Goal: Information Seeking & Learning: Learn about a topic

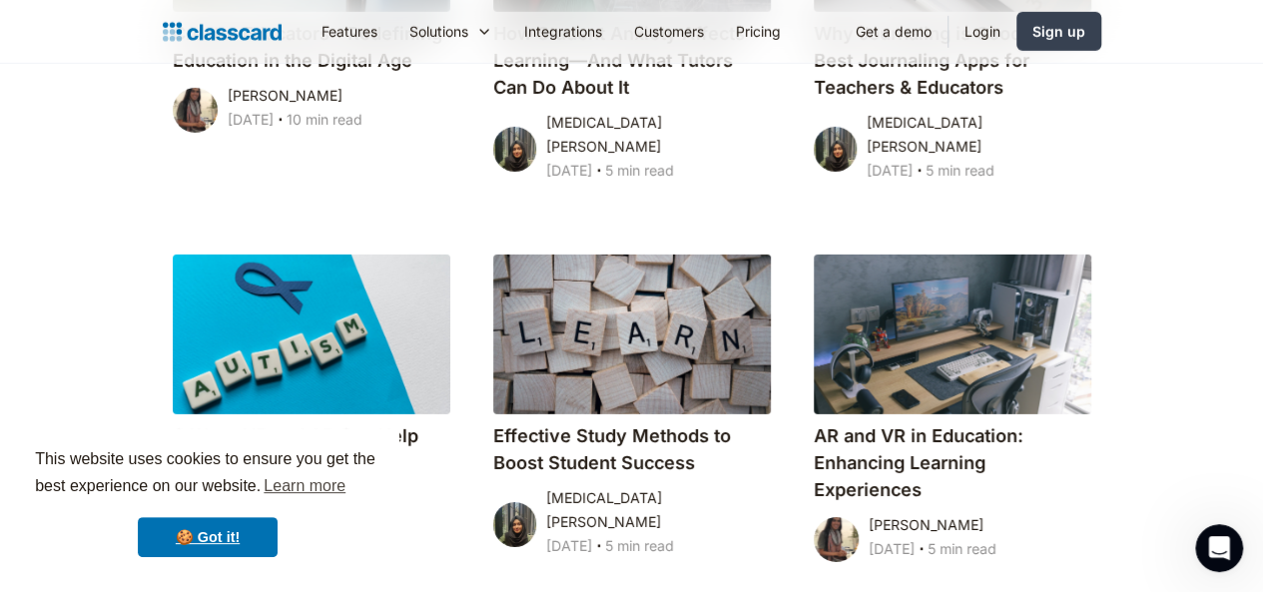
scroll to position [10630, 0]
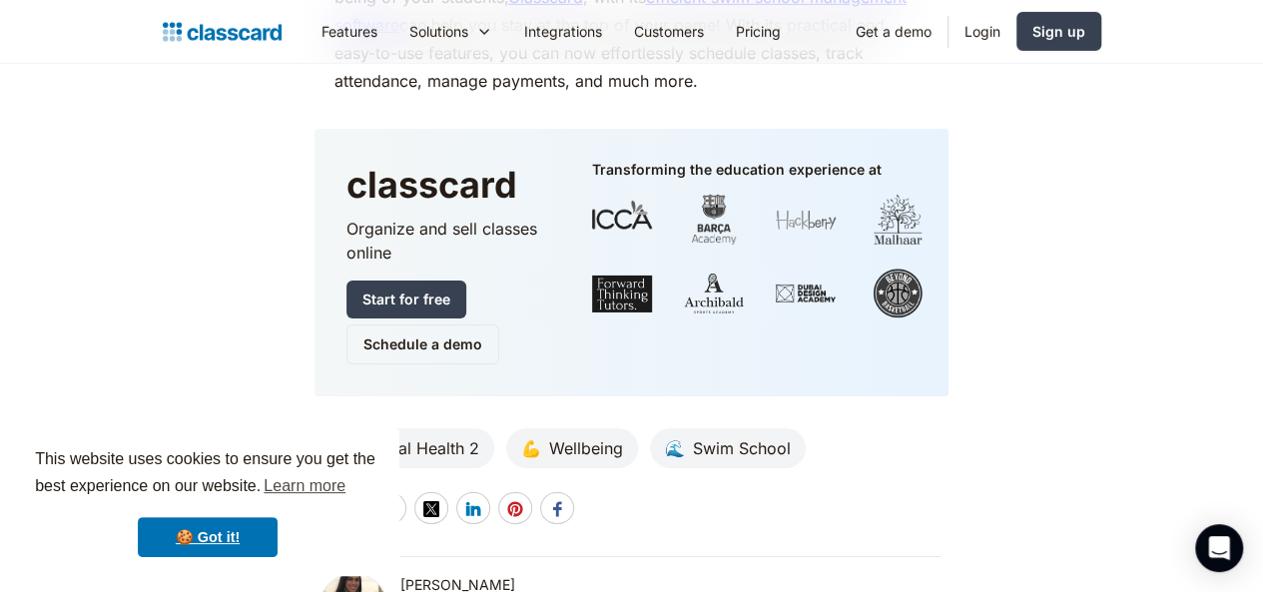
scroll to position [7022, 0]
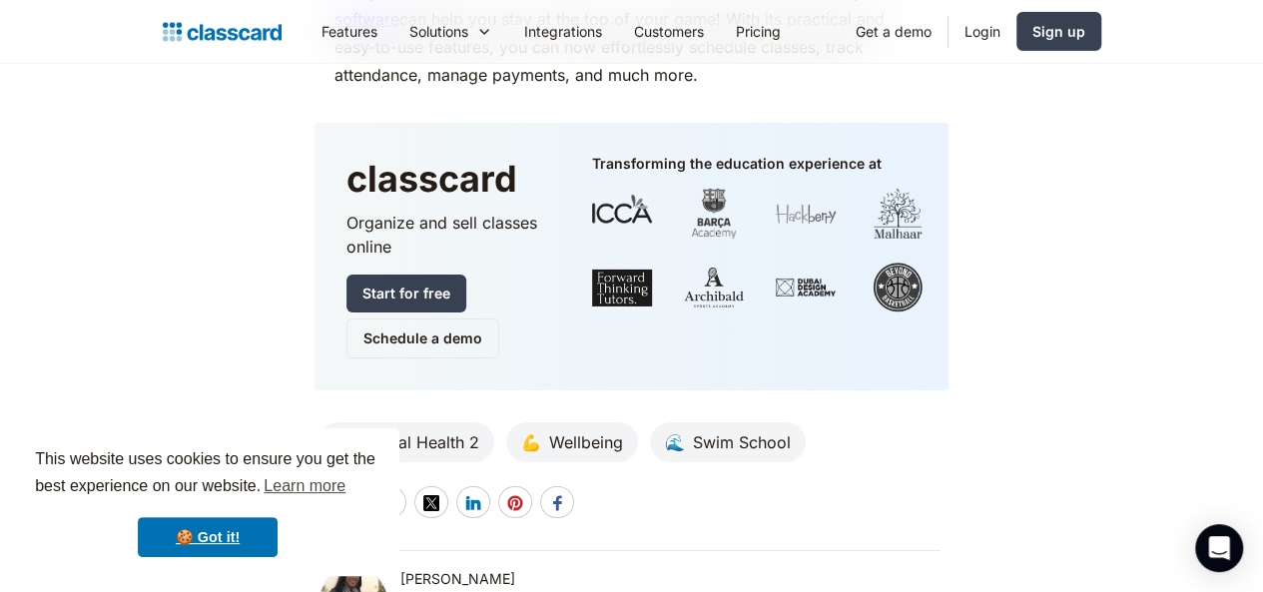
click at [443, 422] on div "🧠 Mental Health 2" at bounding box center [406, 442] width 176 height 40
click at [415, 430] on div "Mental Health 2" at bounding box center [416, 442] width 126 height 24
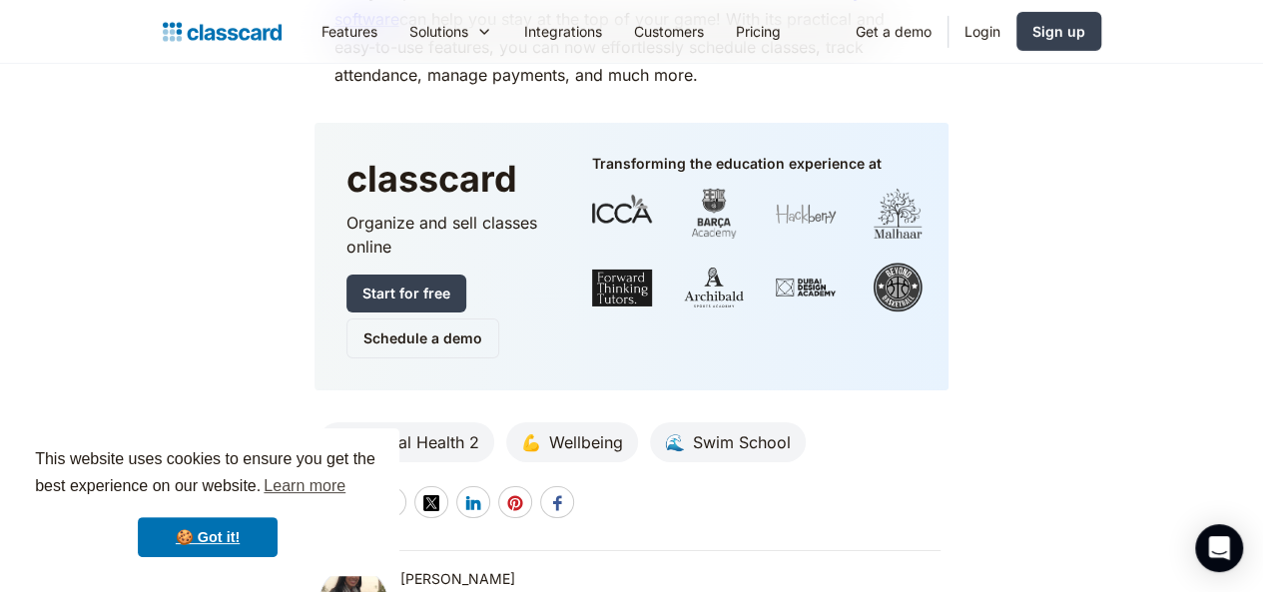
click at [353, 430] on div "🧠" at bounding box center [343, 442] width 20 height 24
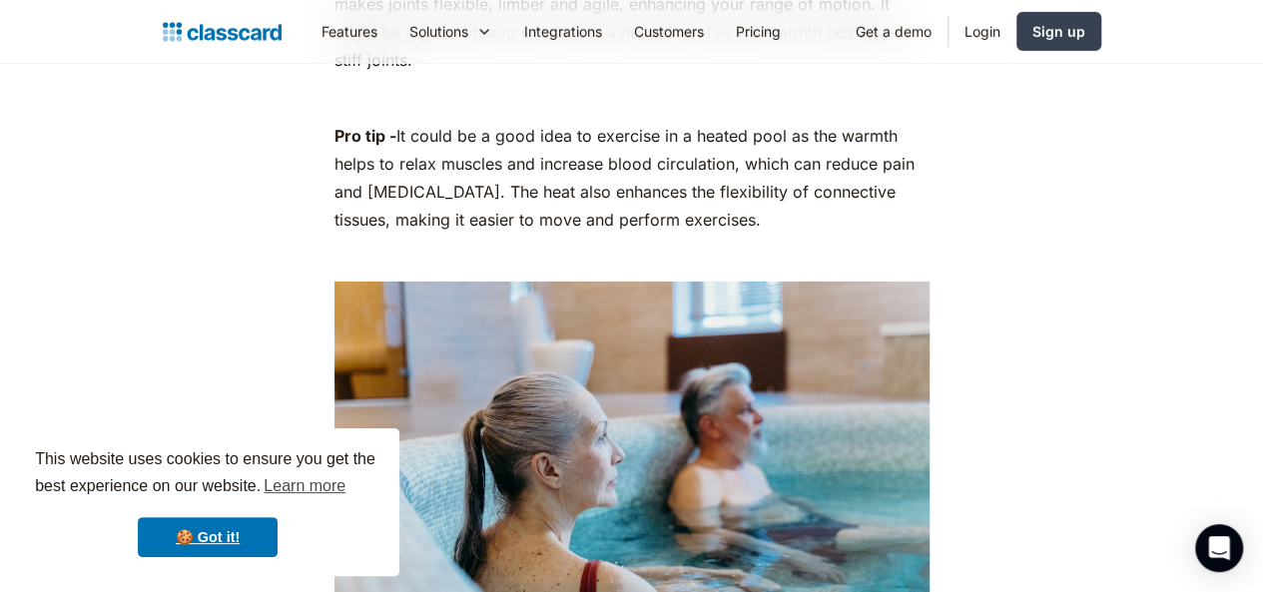
scroll to position [2842, 0]
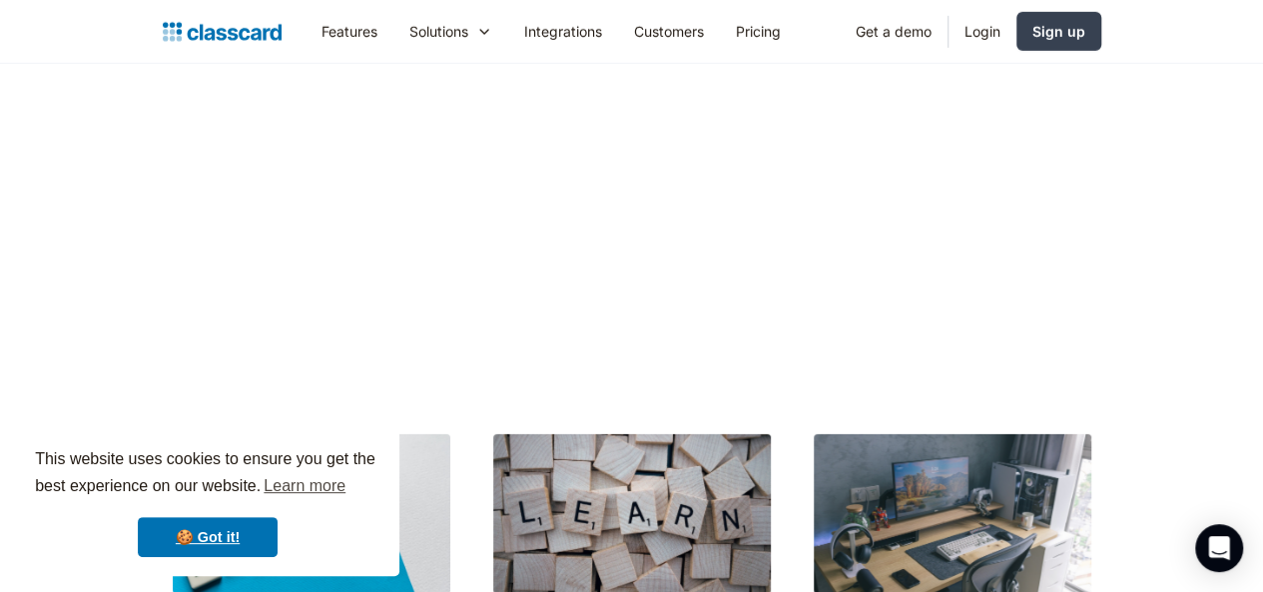
scroll to position [10450, 0]
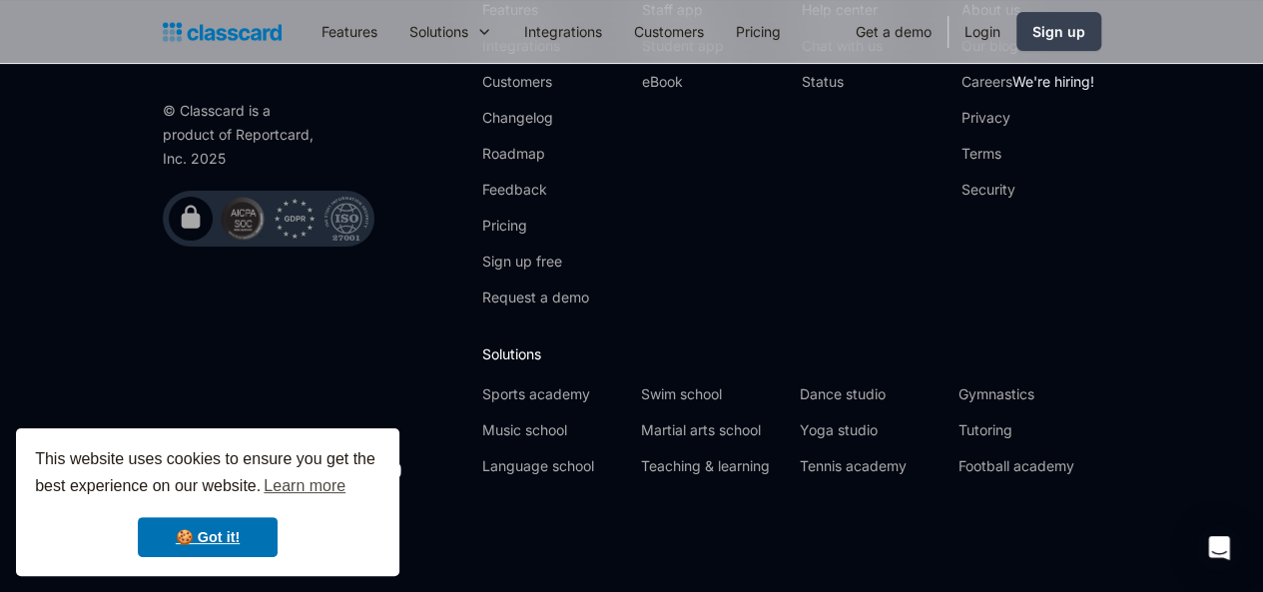
scroll to position [12450, 0]
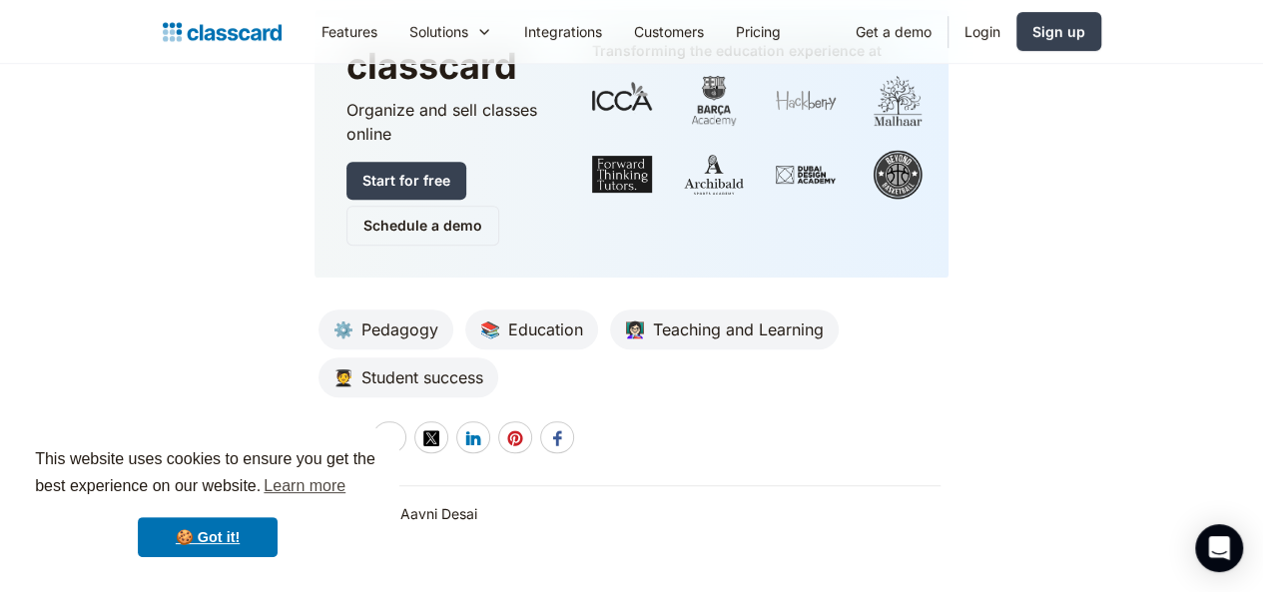
scroll to position [7908, 0]
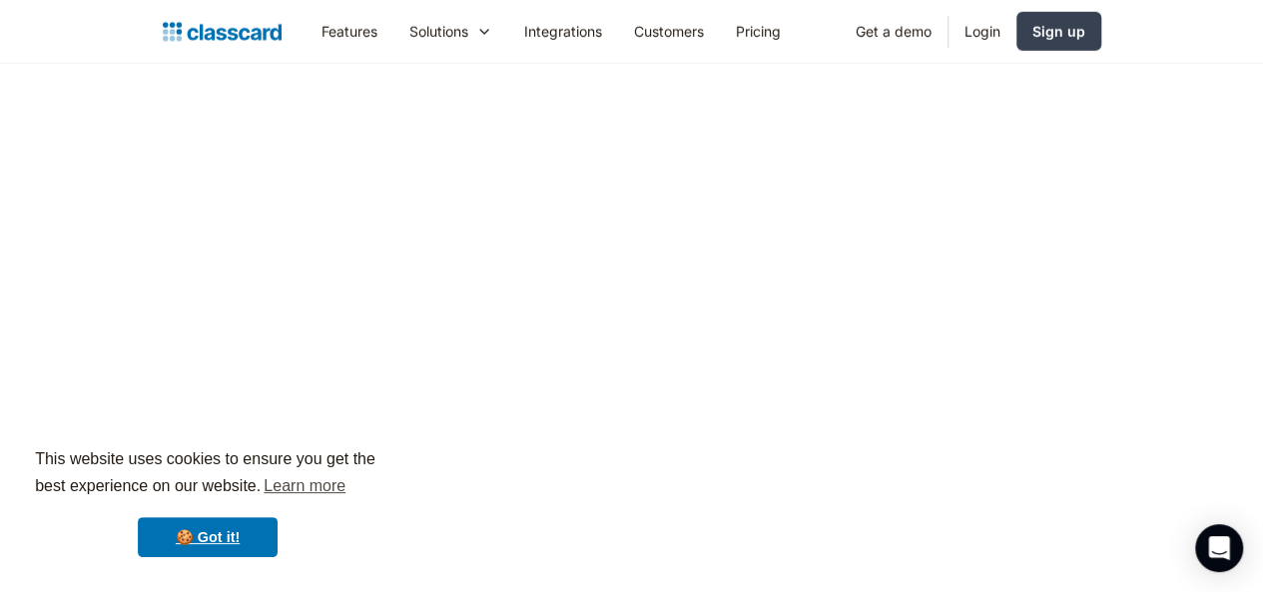
scroll to position [10242, 0]
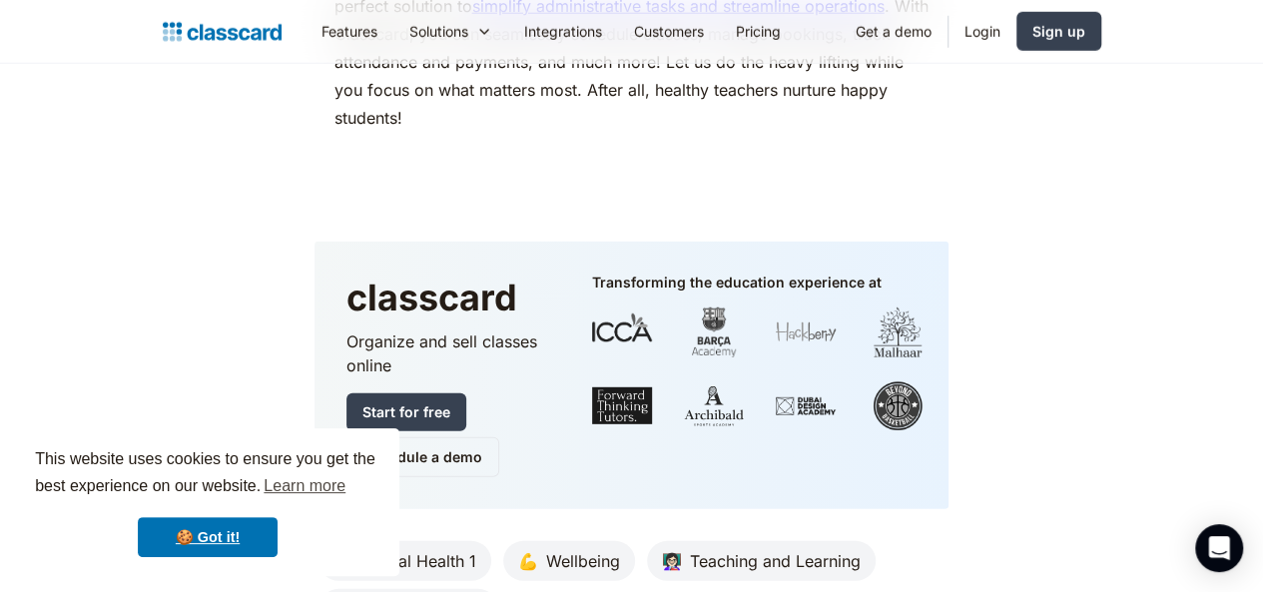
scroll to position [10246, 0]
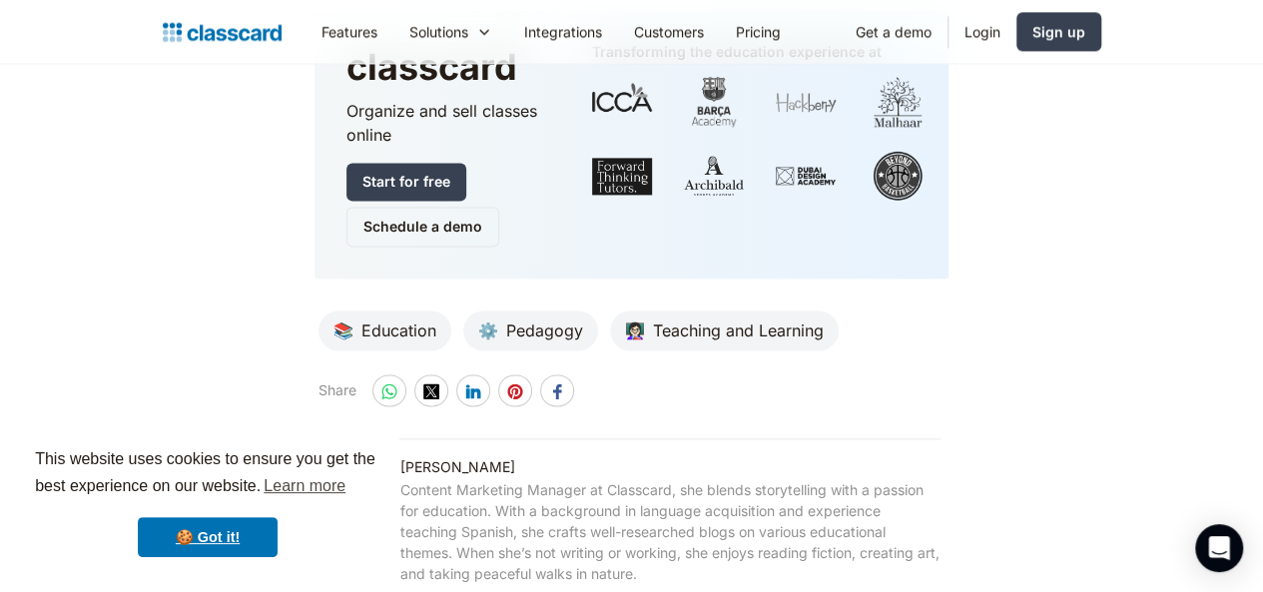
scroll to position [8844, 0]
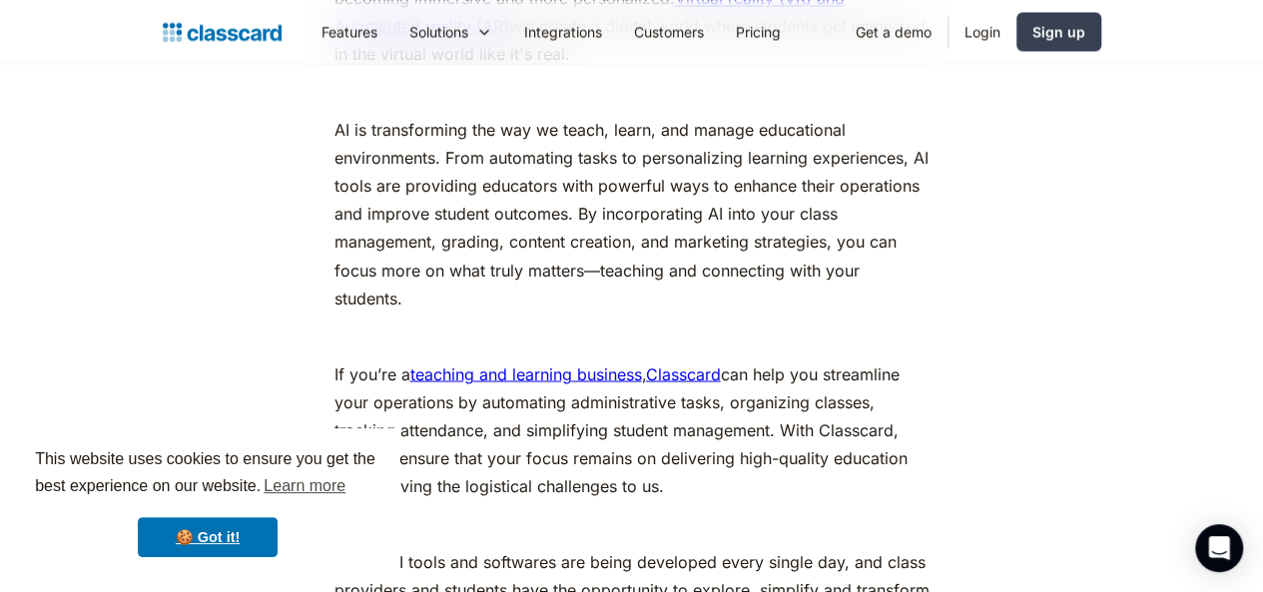
scroll to position [9730, 0]
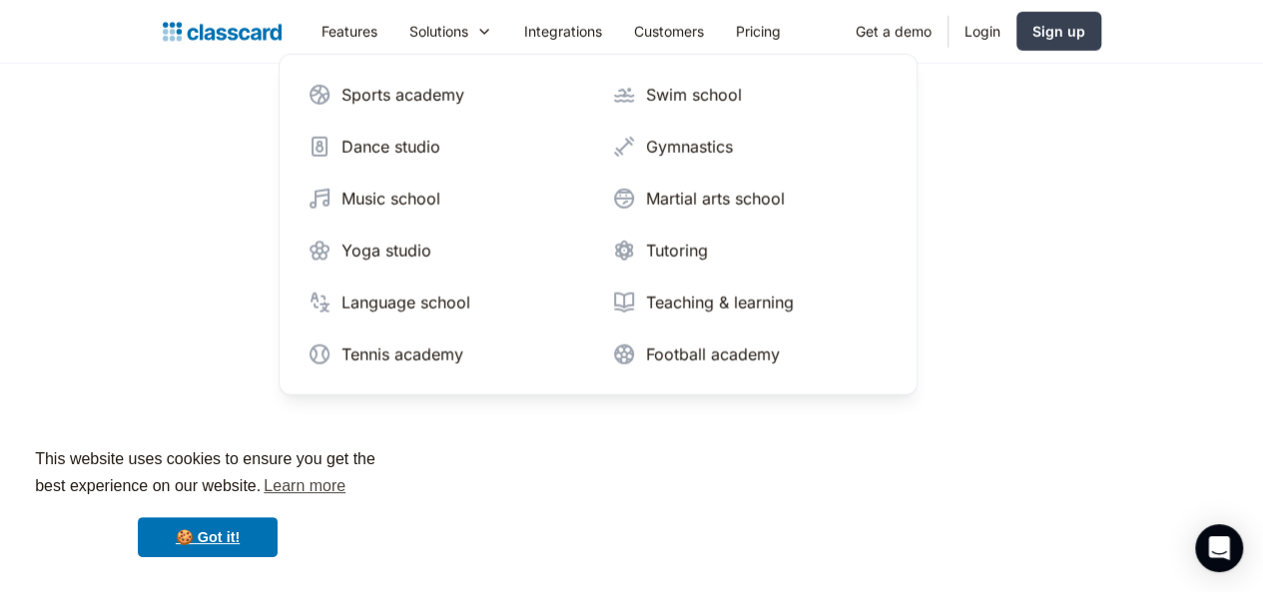
scroll to position [9877, 0]
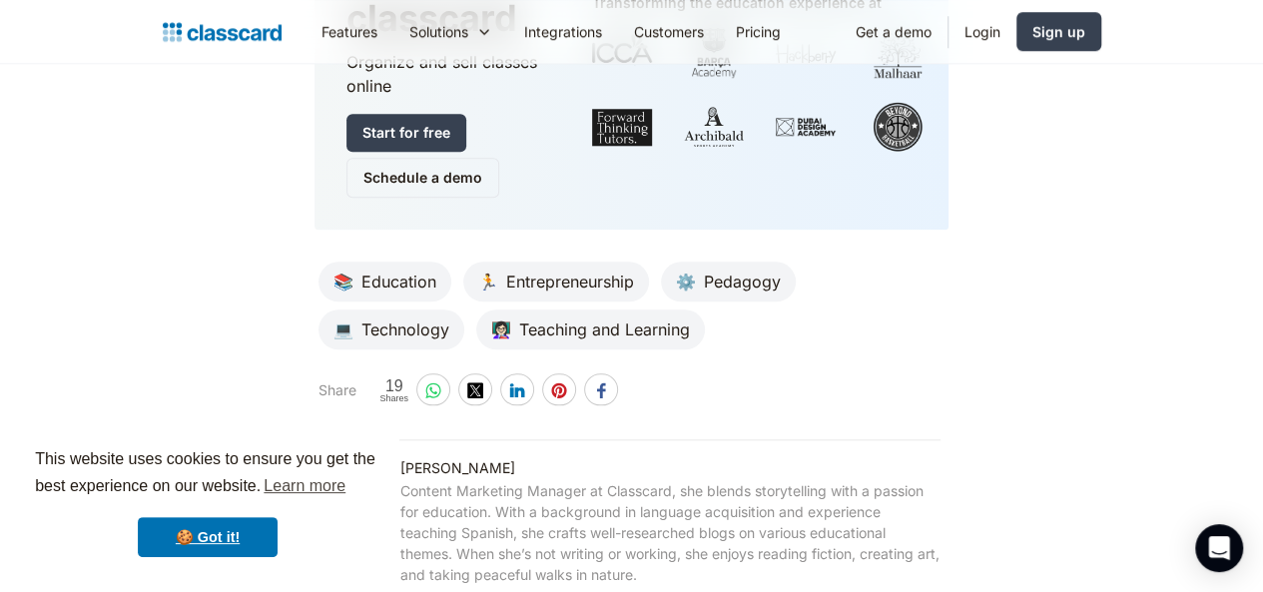
scroll to position [12256, 0]
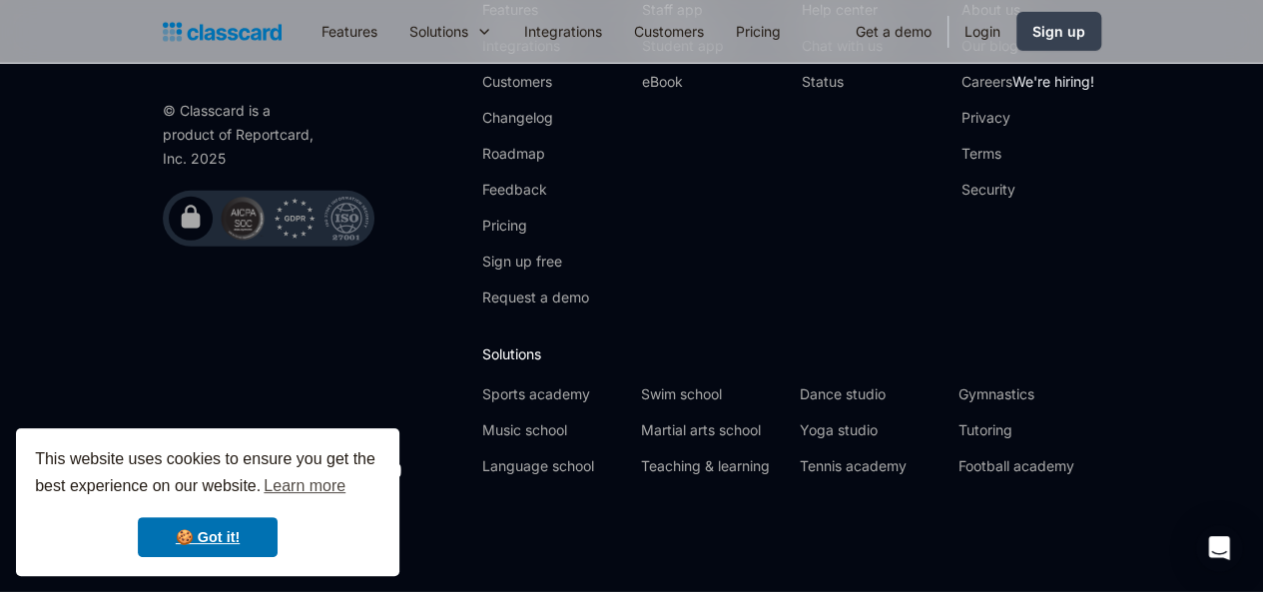
scroll to position [11855, 0]
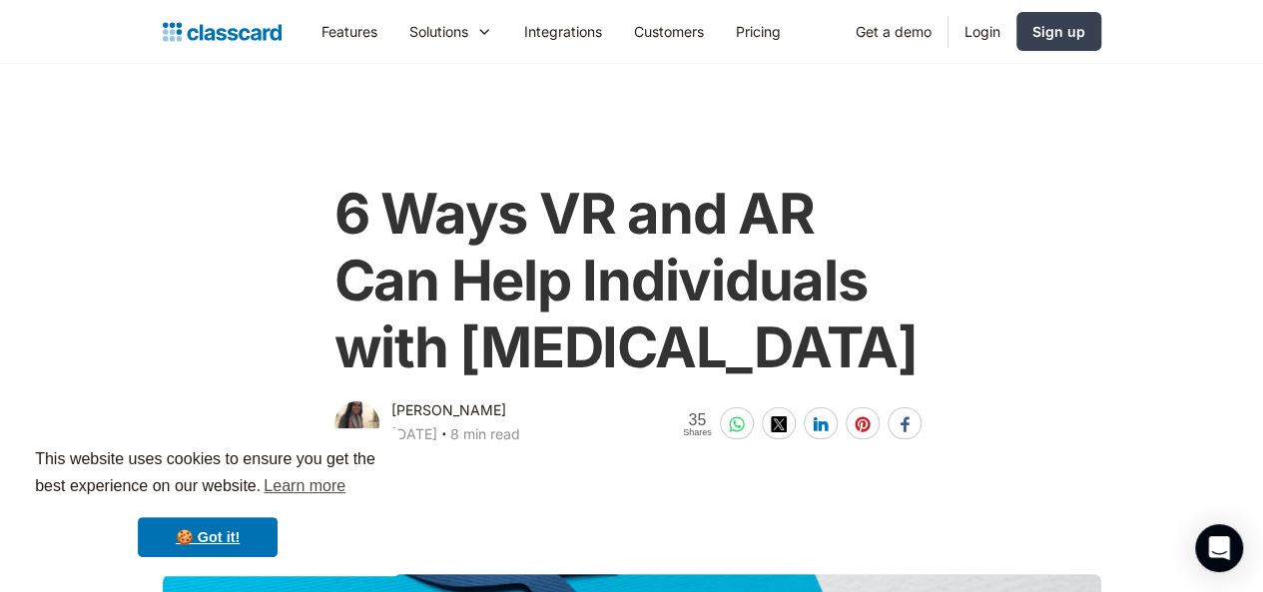
scroll to position [9, 0]
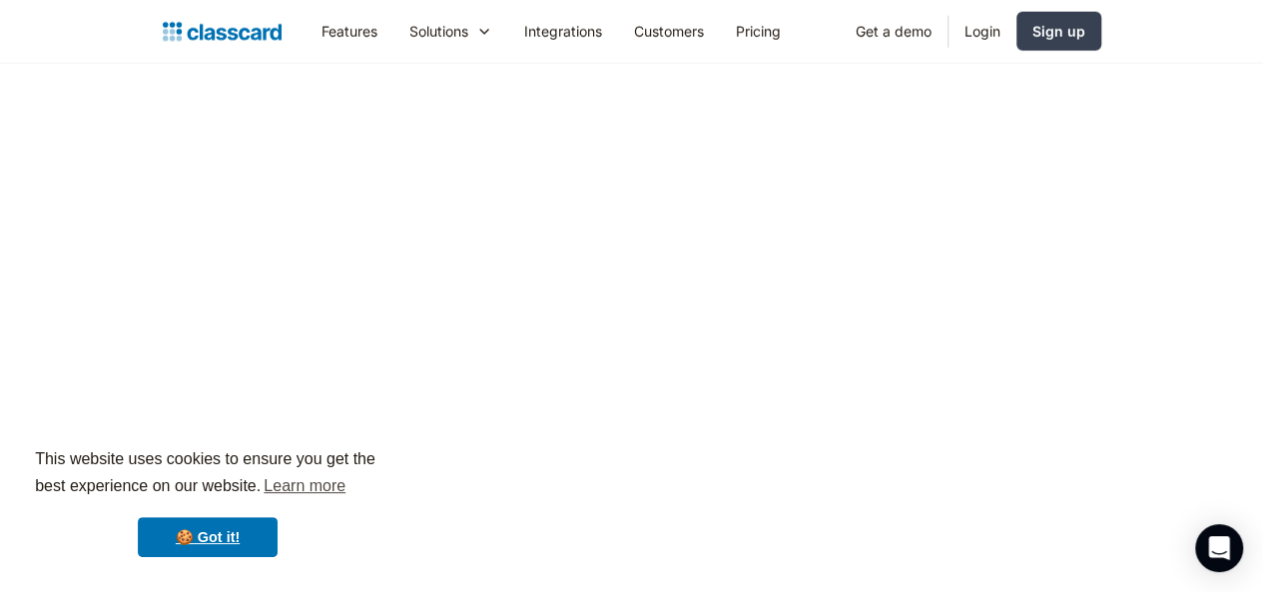
scroll to position [9667, 0]
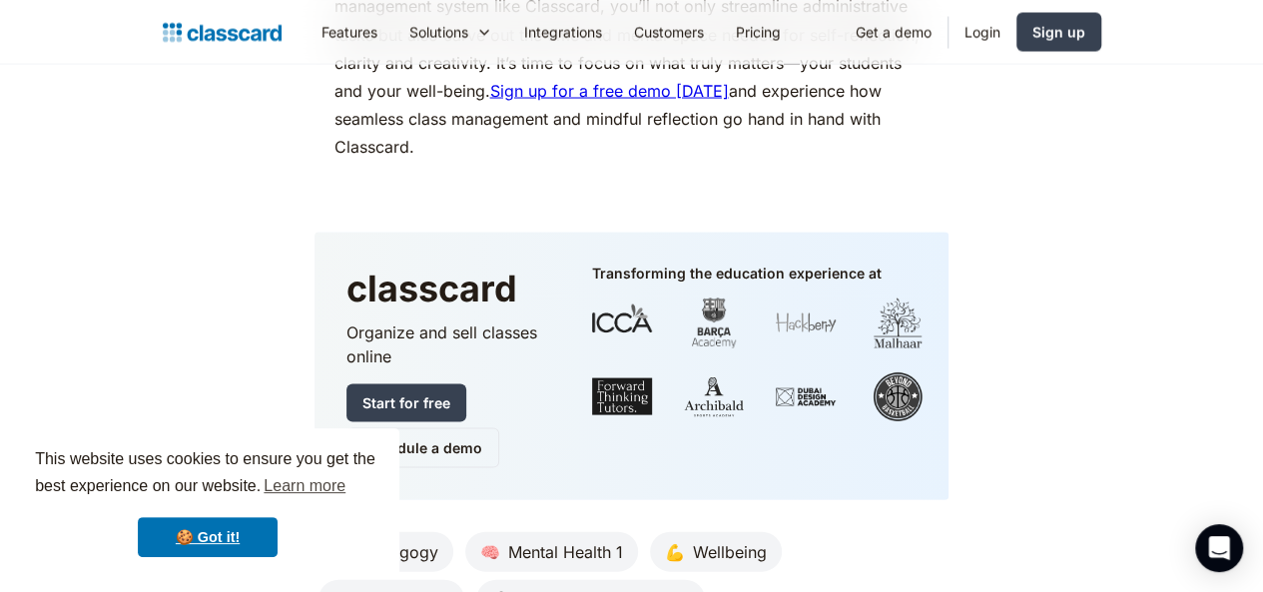
scroll to position [13259, 0]
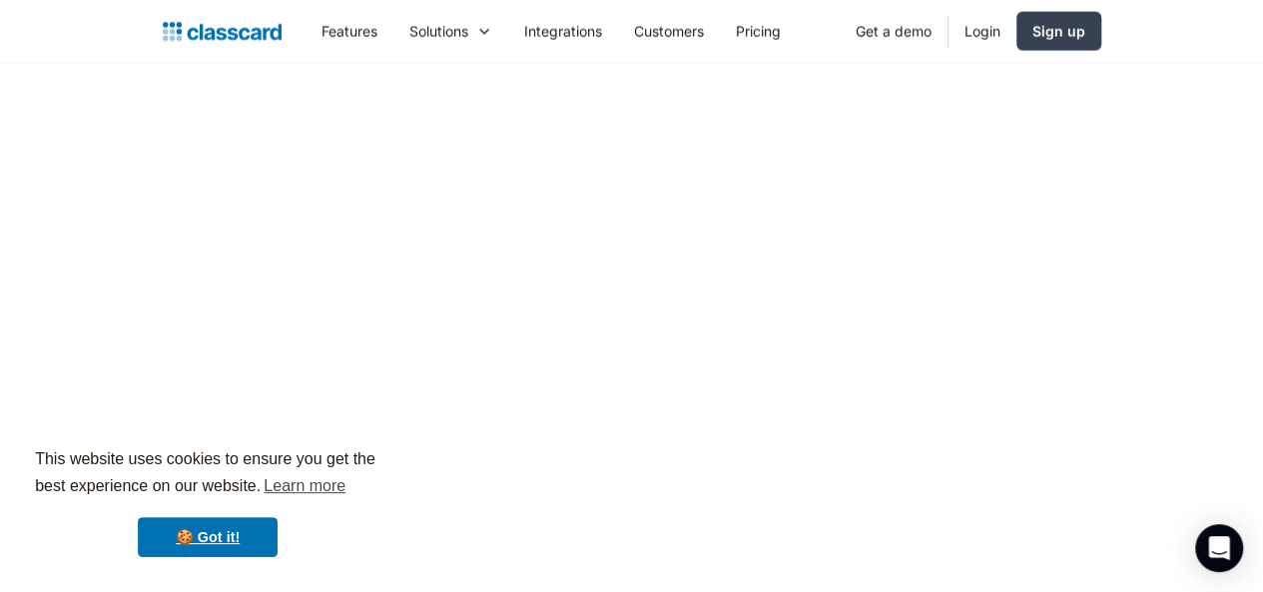
scroll to position [9609, 0]
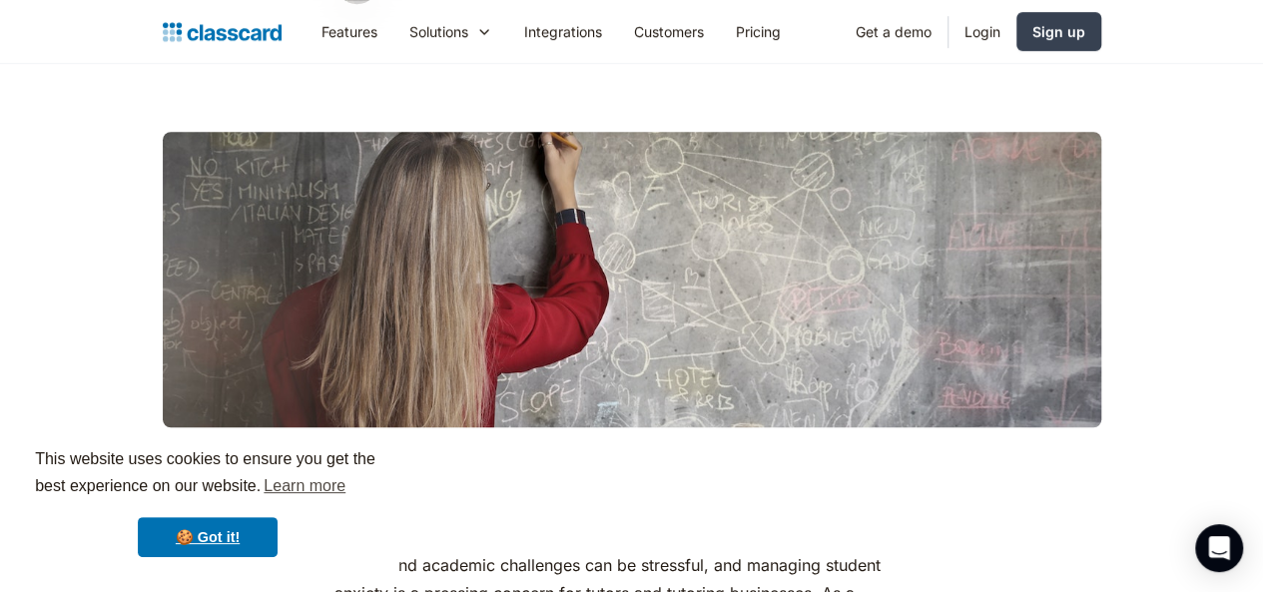
scroll to position [109, 0]
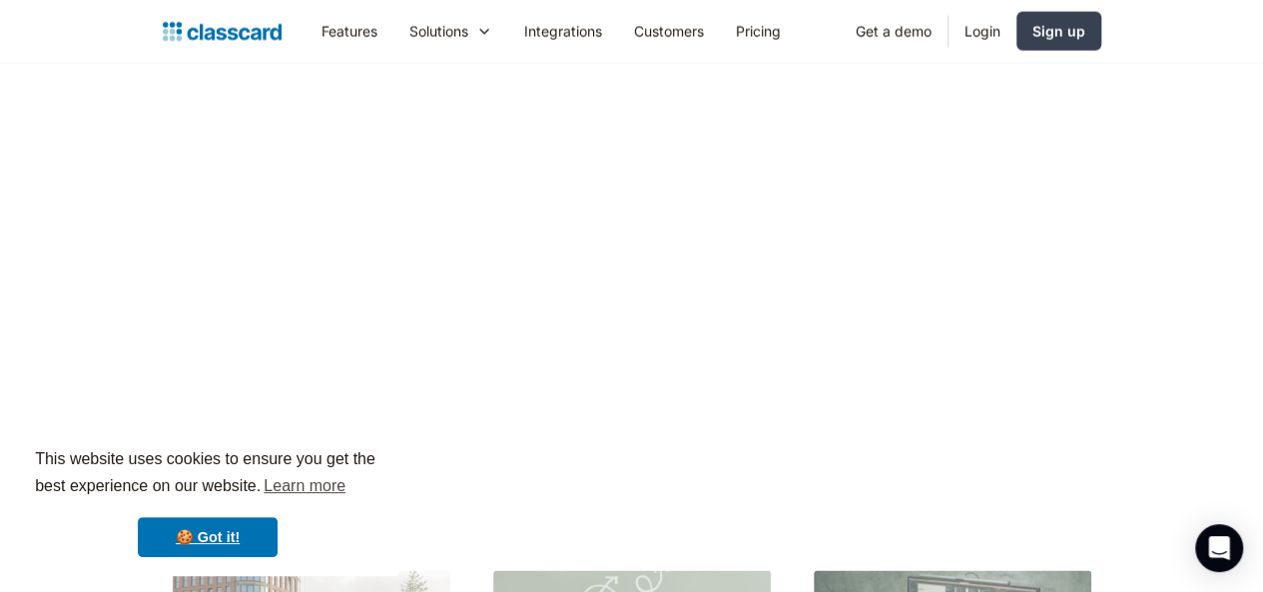
scroll to position [9574, 0]
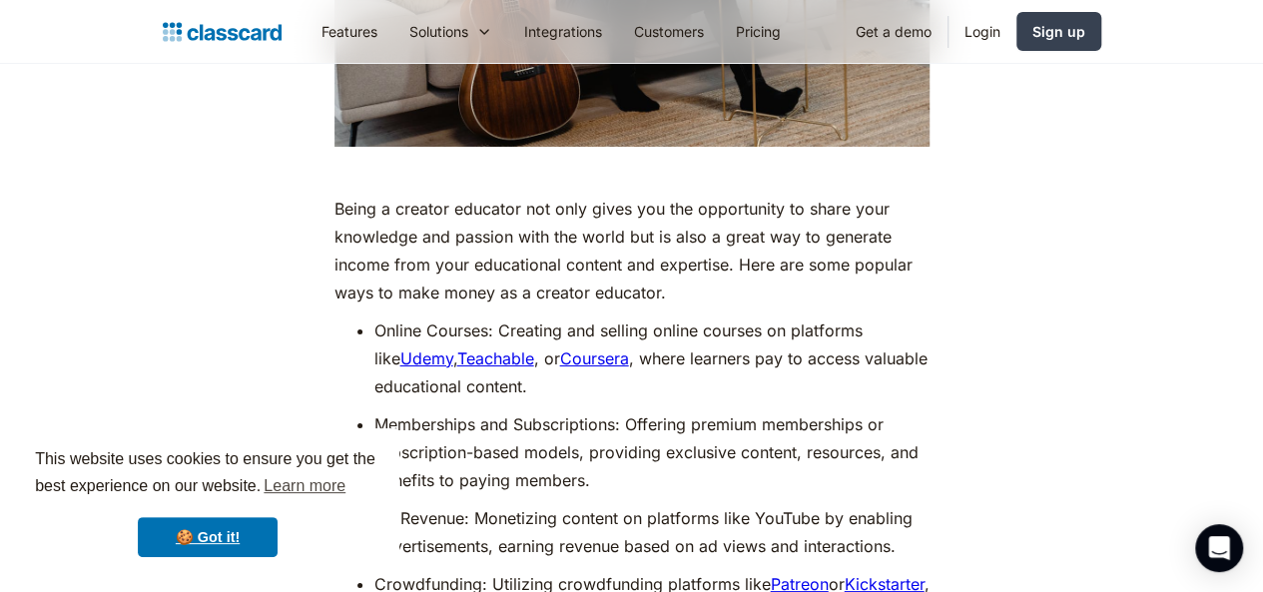
scroll to position [20365, 0]
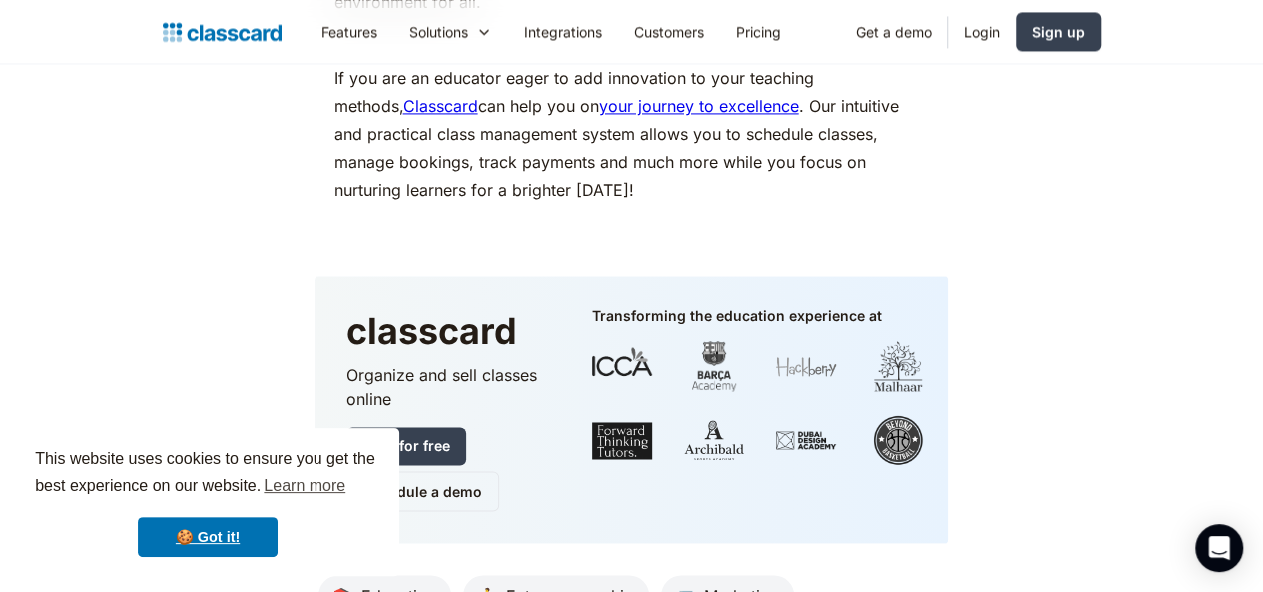
drag, startPoint x: 1269, startPoint y: 33, endPoint x: 1277, endPoint y: 541, distance: 508.1
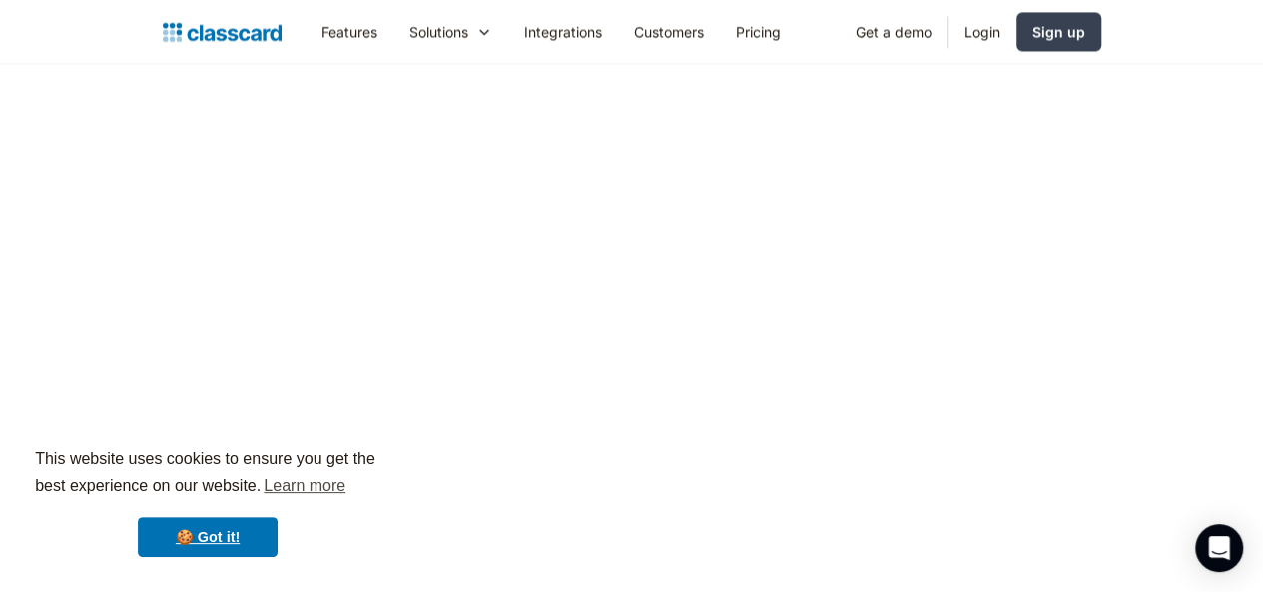
scroll to position [9149, 0]
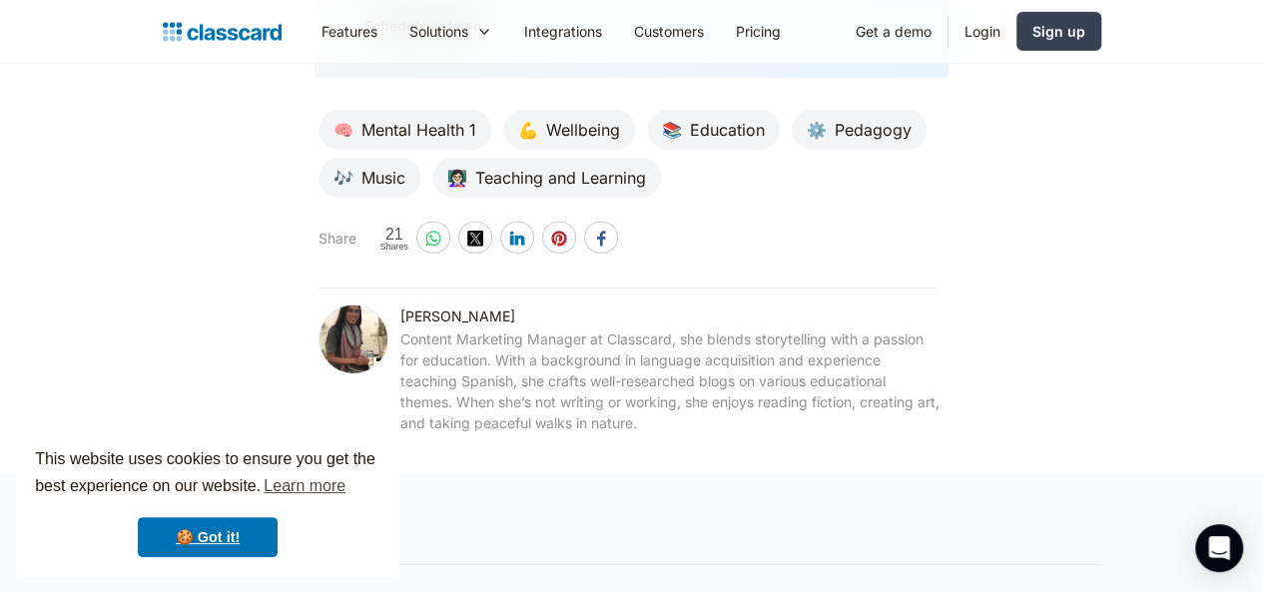
scroll to position [18122, 0]
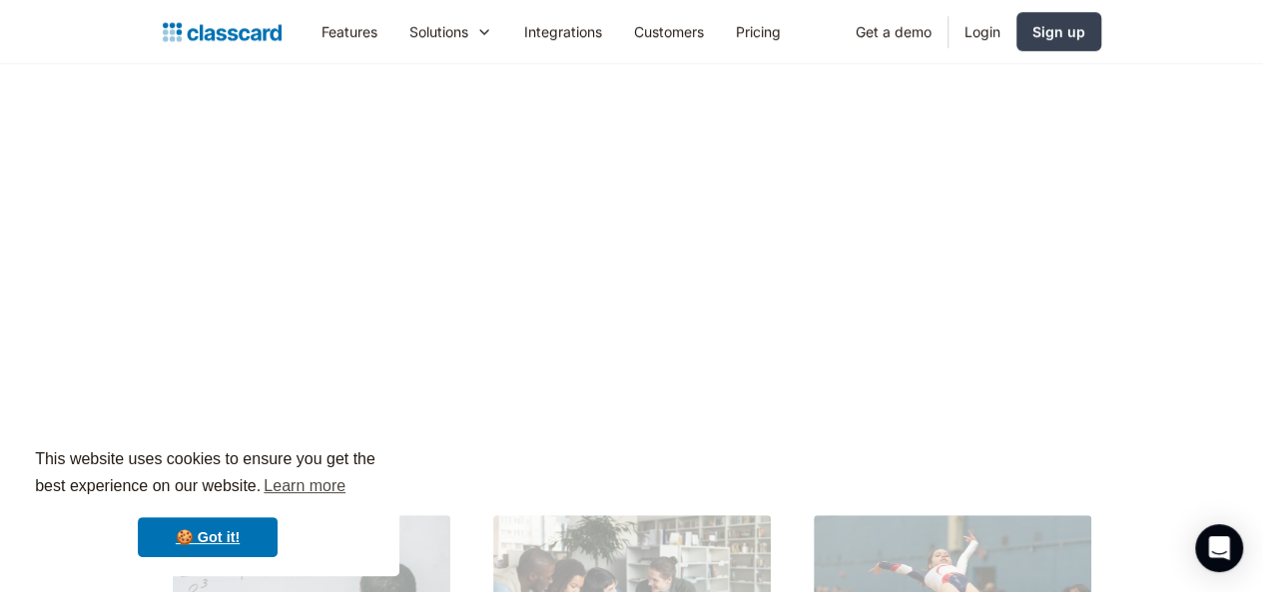
scroll to position [8453, 0]
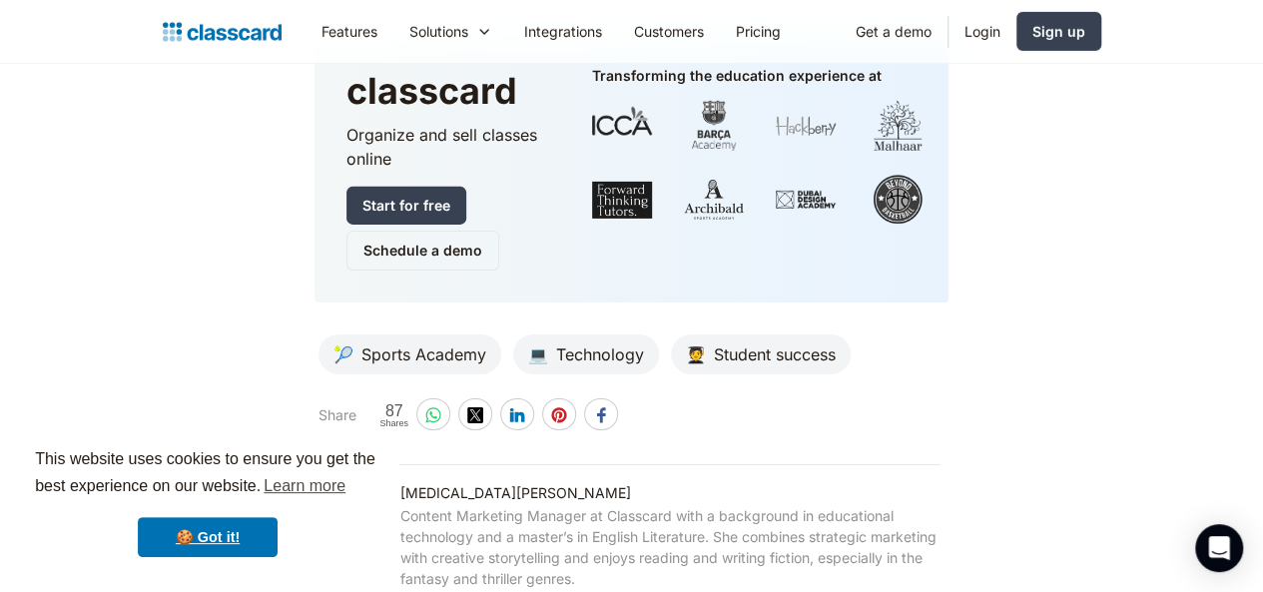
scroll to position [10712, 0]
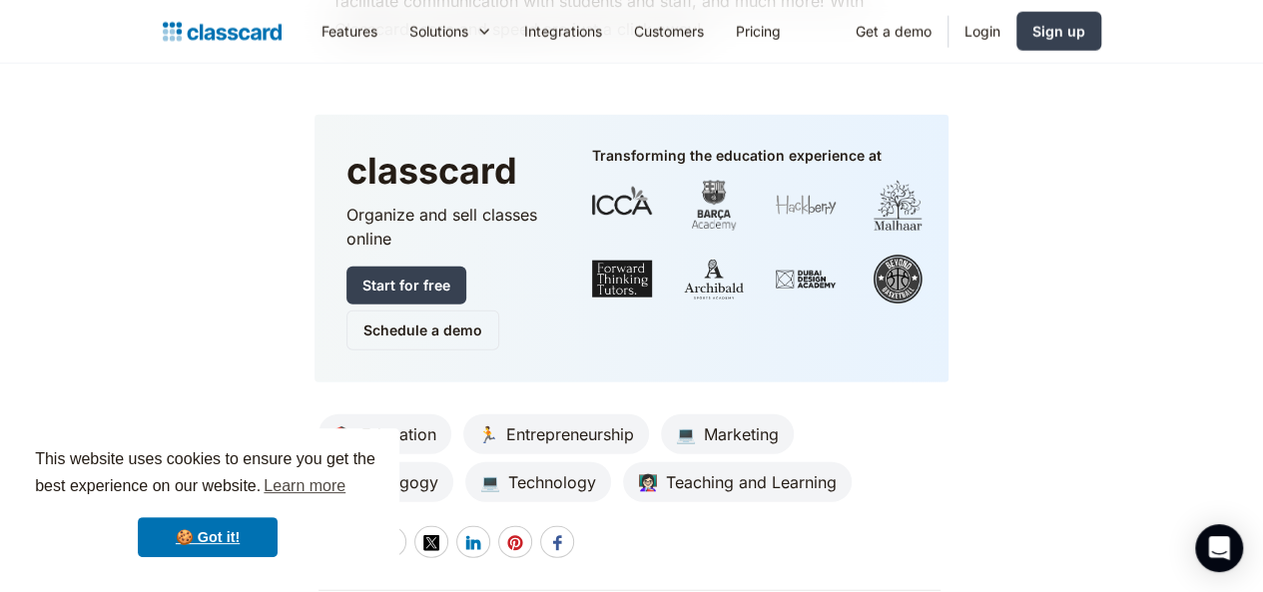
scroll to position [9894, 0]
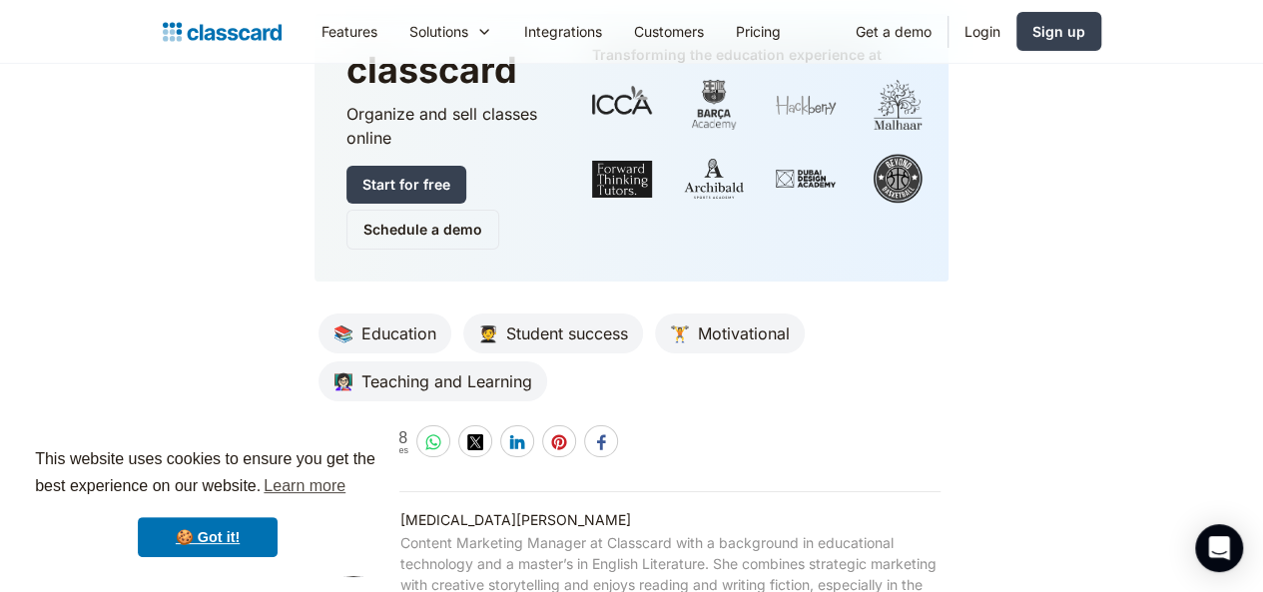
scroll to position [7260, 0]
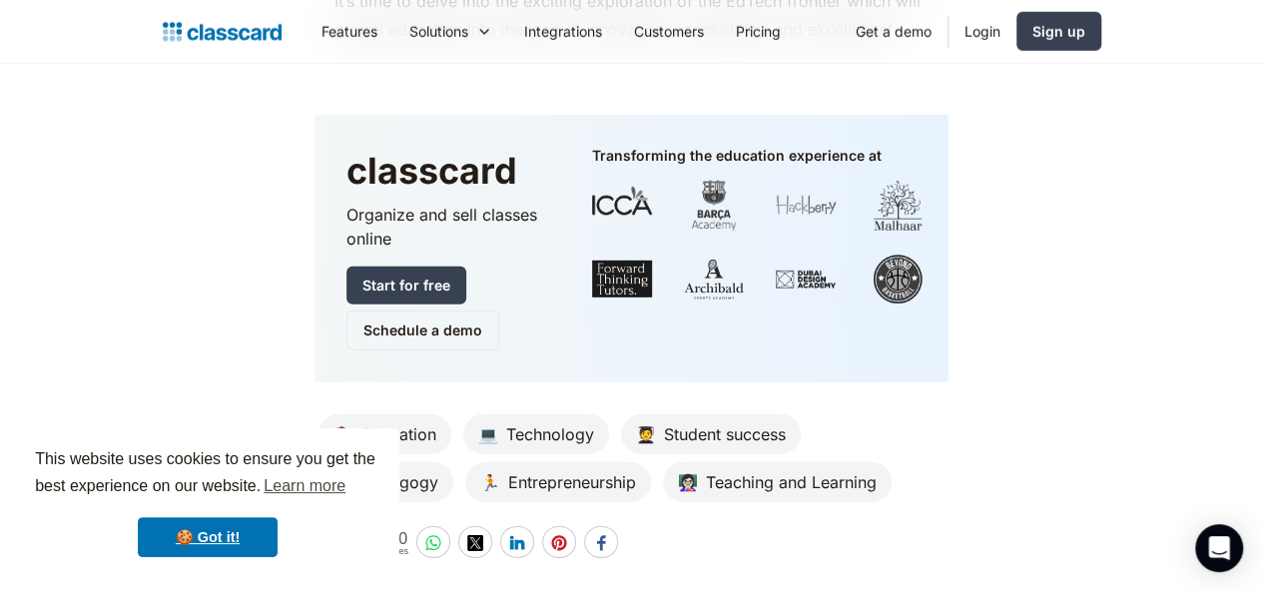
scroll to position [14226, 0]
